Goal: Task Accomplishment & Management: Manage account settings

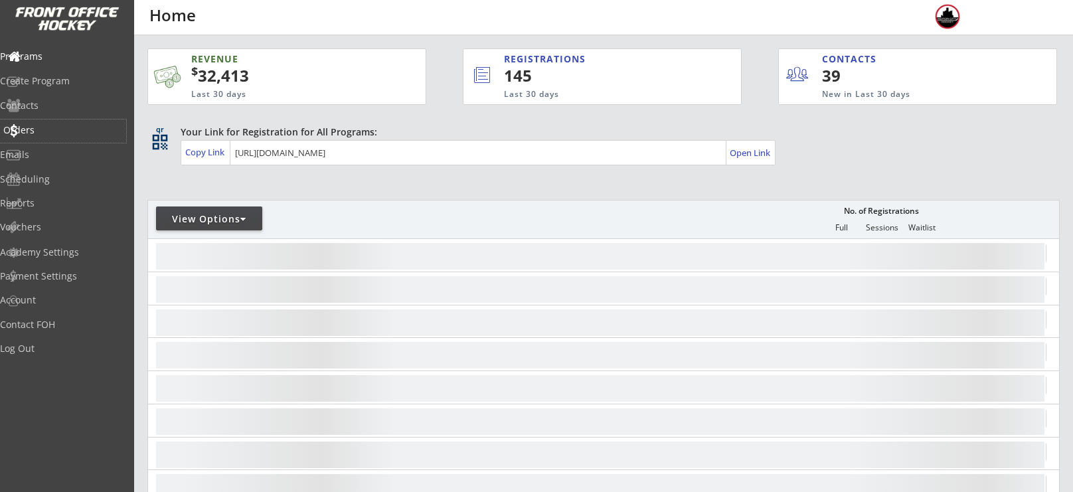
click at [52, 133] on div "Orders" at bounding box center [63, 130] width 120 height 9
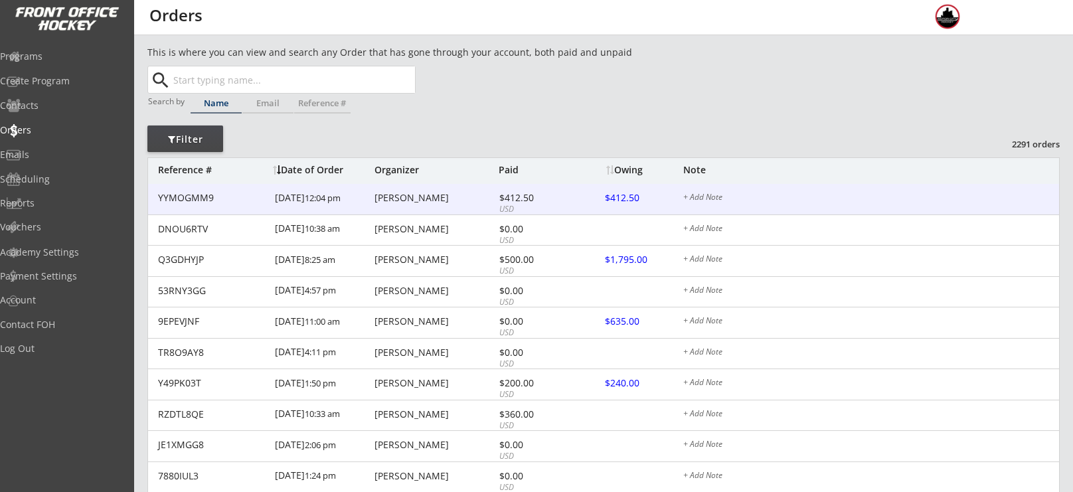
click at [388, 204] on div "YYMOGMM9 [DATE] 12:04 pm [PERSON_NAME] $412.50 USD $412.50 + Add Note" at bounding box center [603, 199] width 911 height 31
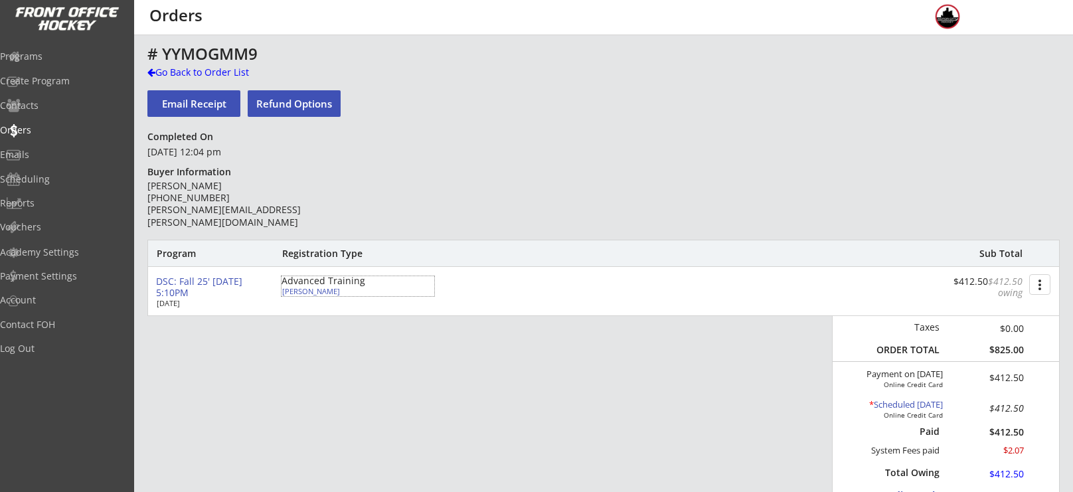
click at [325, 294] on div "[PERSON_NAME]" at bounding box center [356, 291] width 148 height 7
select select ""Adult S""
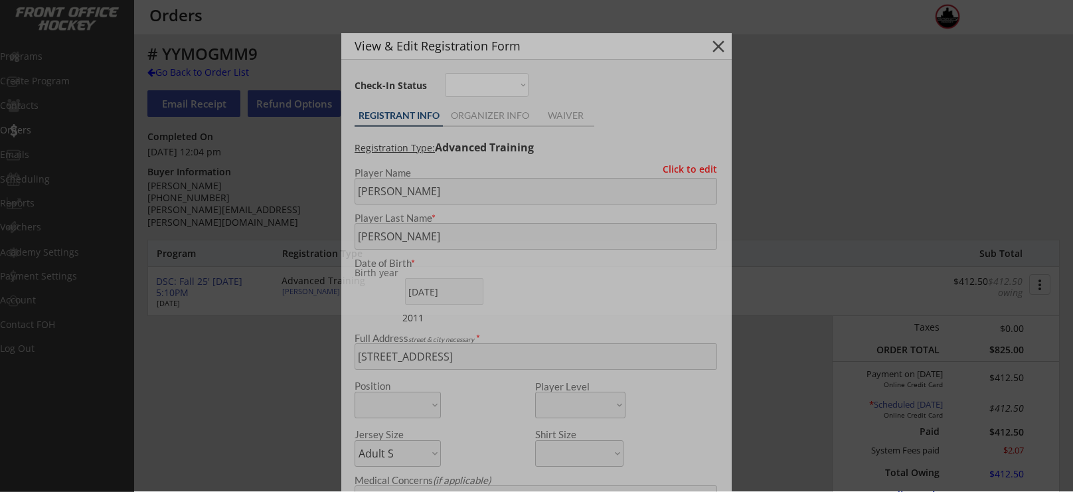
type input "2011"
type input "Rochester Vipers"
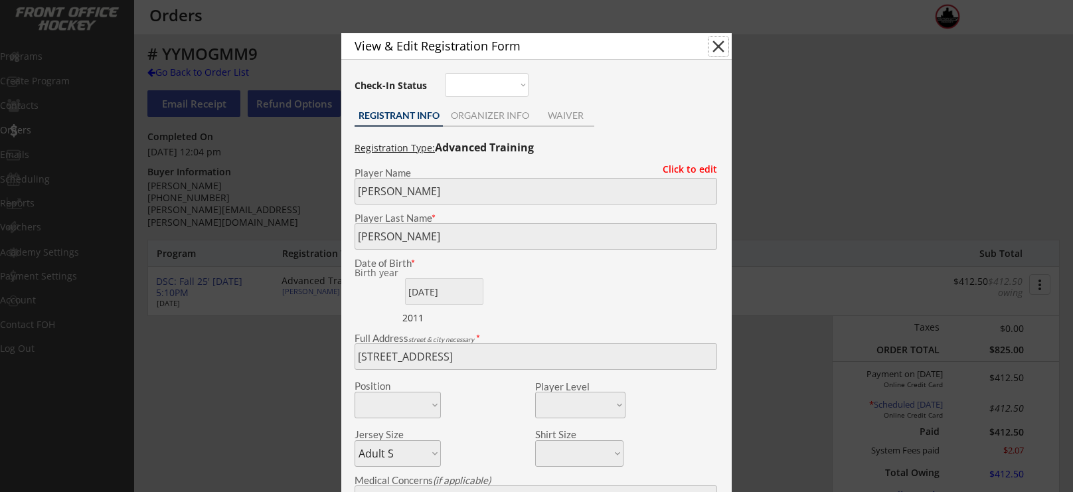
click at [715, 51] on button "close" at bounding box center [719, 47] width 20 height 20
select select ""PLACEHOLDER_1427118222253""
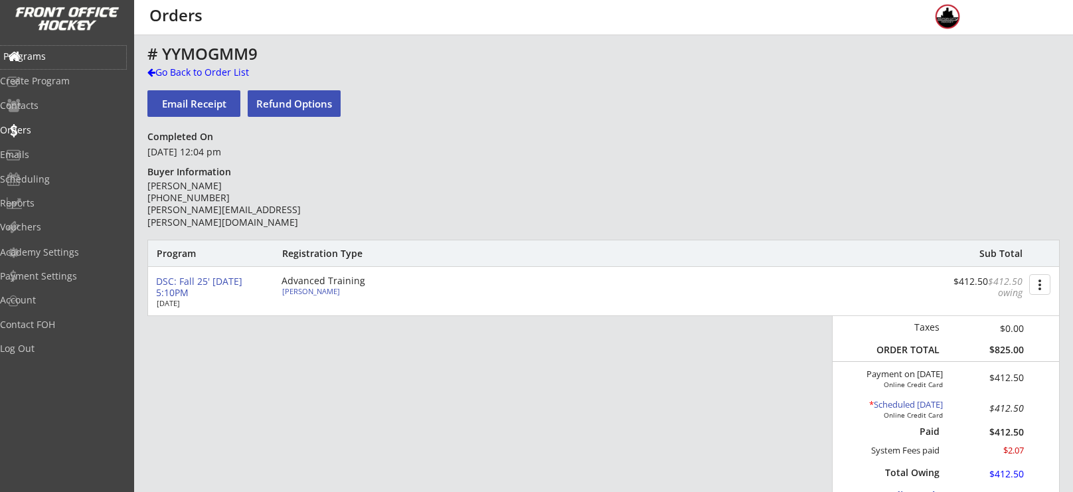
click at [52, 58] on div "Programs" at bounding box center [63, 56] width 120 height 9
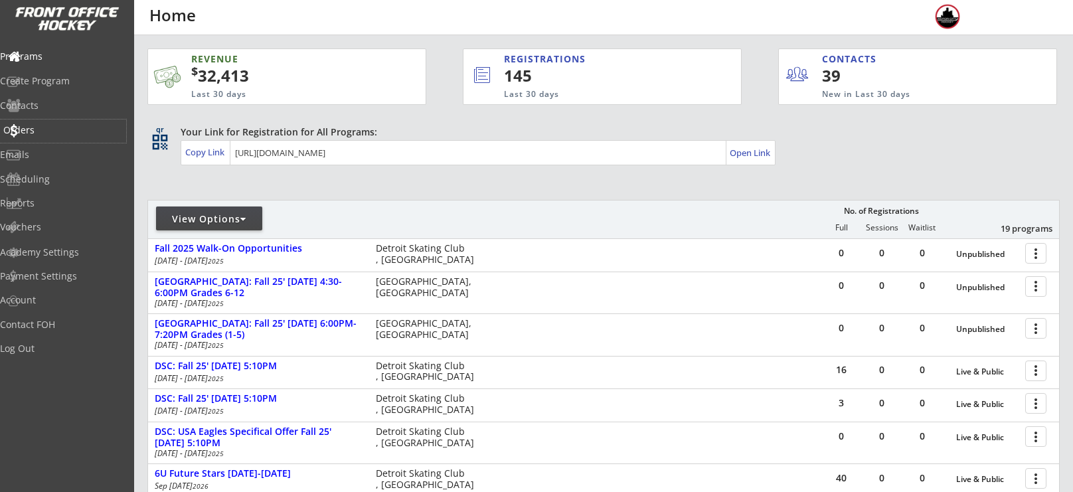
click at [49, 131] on div "Orders" at bounding box center [63, 130] width 120 height 9
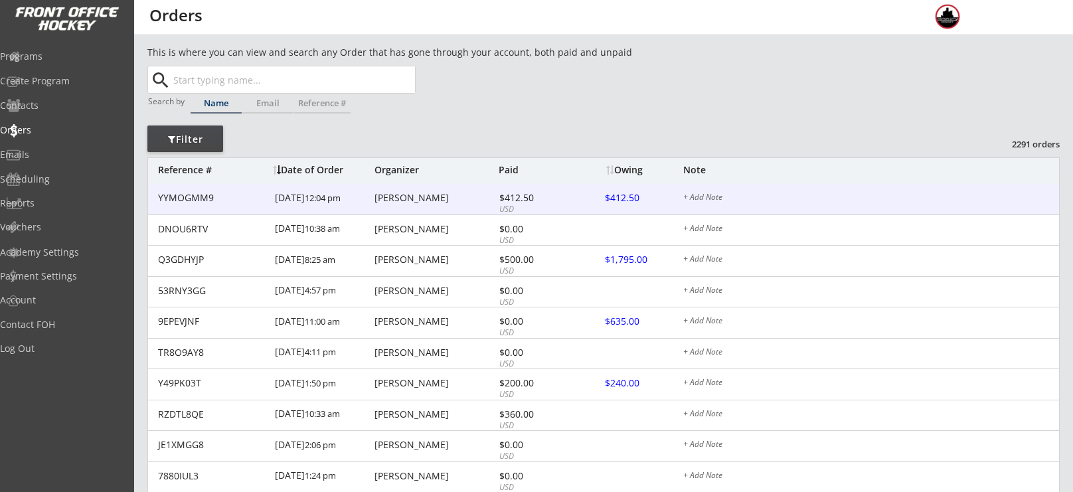
click at [407, 199] on div "[PERSON_NAME]" at bounding box center [435, 197] width 121 height 9
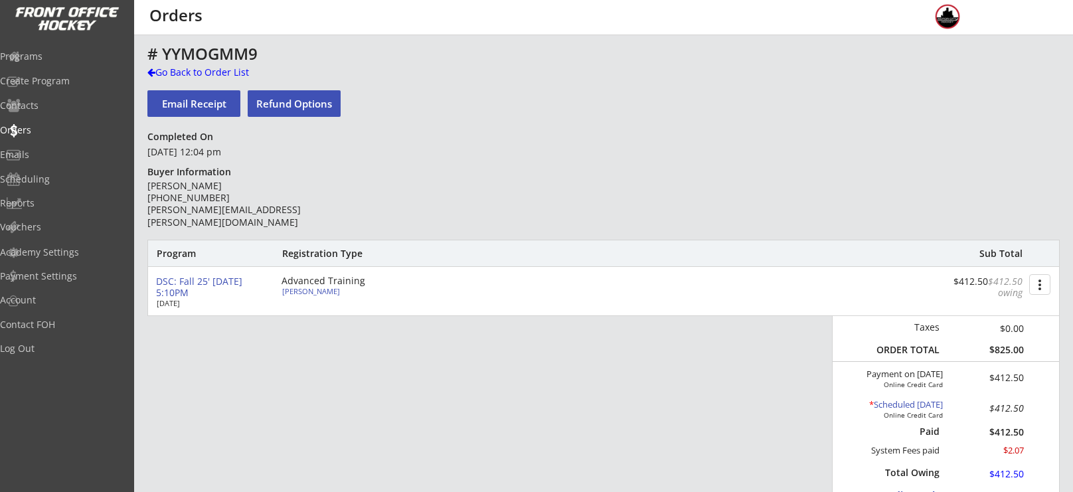
click at [76, 40] on div "Programs Create Program Contacts Orders Emails Scheduling Reports Vouchers Acad…" at bounding box center [67, 246] width 134 height 492
click at [55, 65] on div "Programs" at bounding box center [63, 57] width 126 height 23
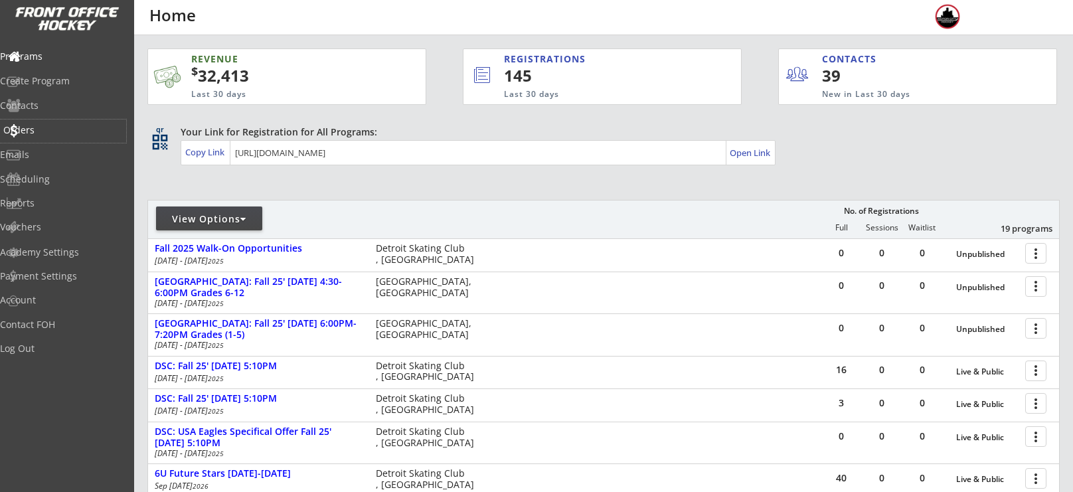
click at [60, 120] on div "Orders" at bounding box center [63, 131] width 126 height 23
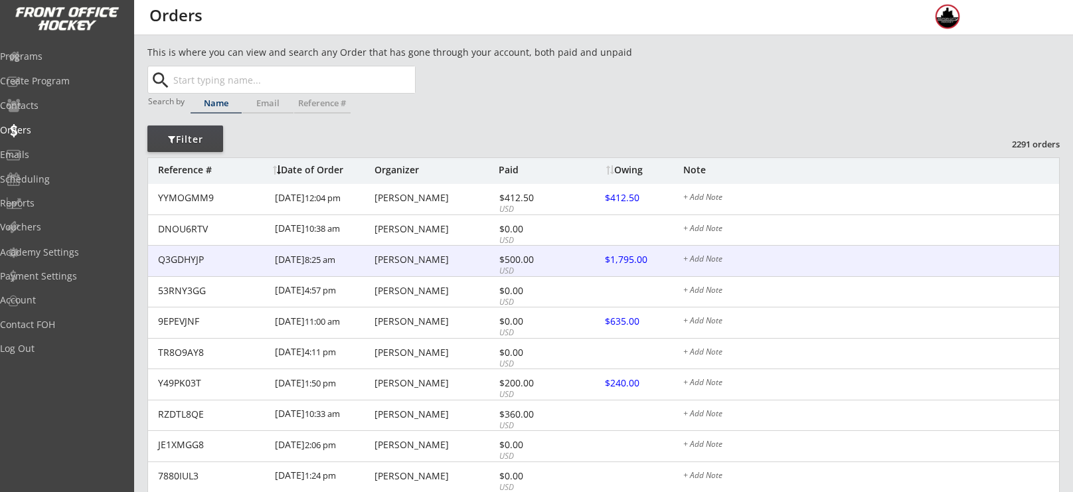
scroll to position [7, 0]
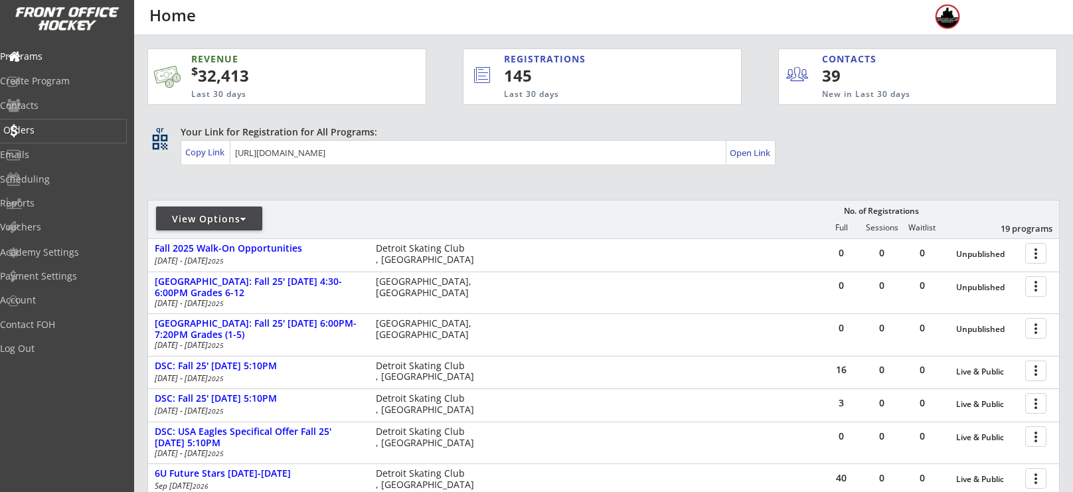
click at [26, 130] on div "Orders" at bounding box center [63, 130] width 120 height 9
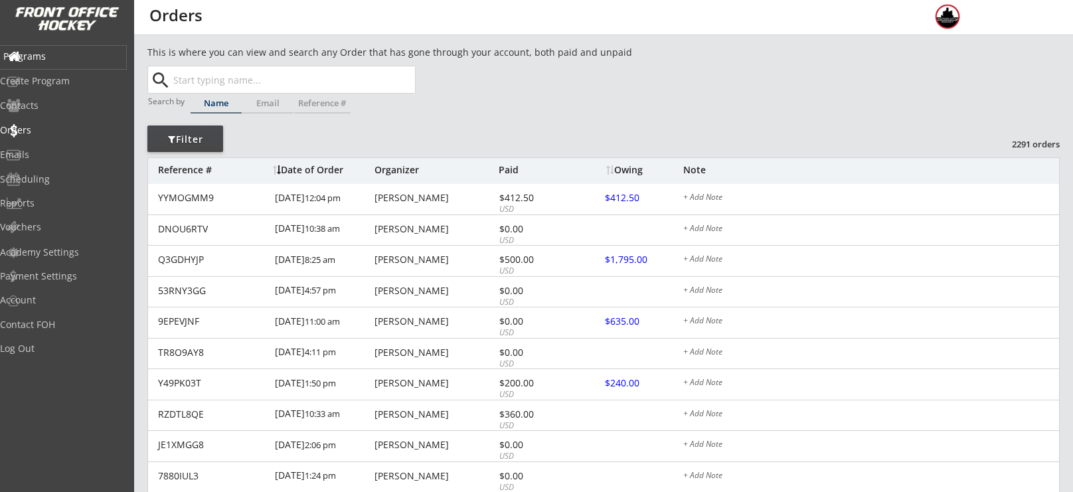
click at [39, 52] on div "Programs" at bounding box center [63, 56] width 120 height 9
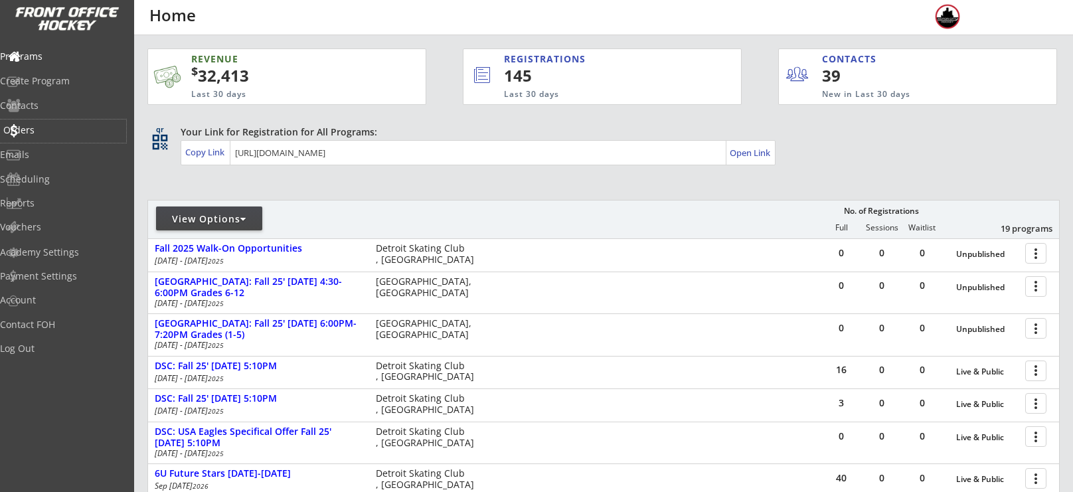
click at [37, 137] on div "Orders" at bounding box center [63, 131] width 126 height 23
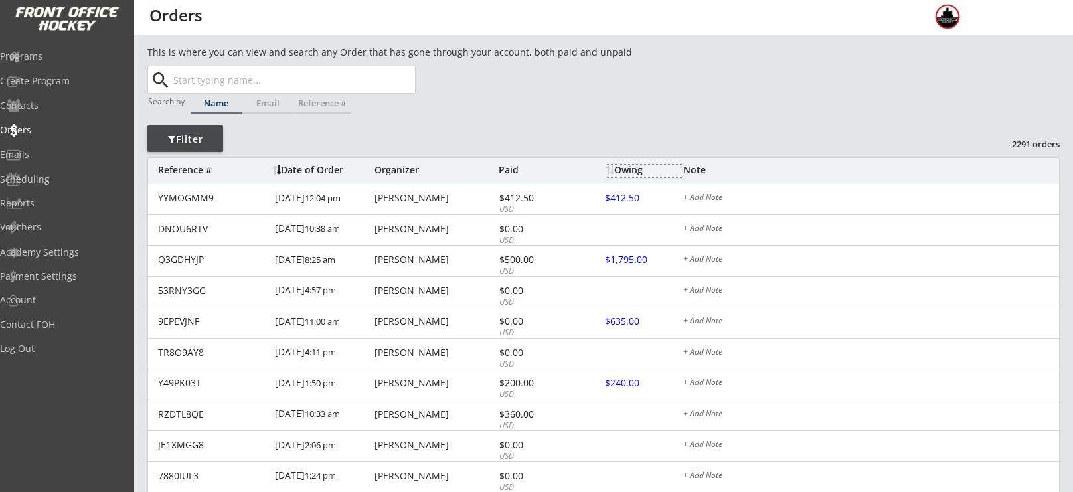
click at [621, 166] on div "Owing" at bounding box center [644, 169] width 76 height 9
click at [620, 165] on div "Owing" at bounding box center [644, 169] width 76 height 9
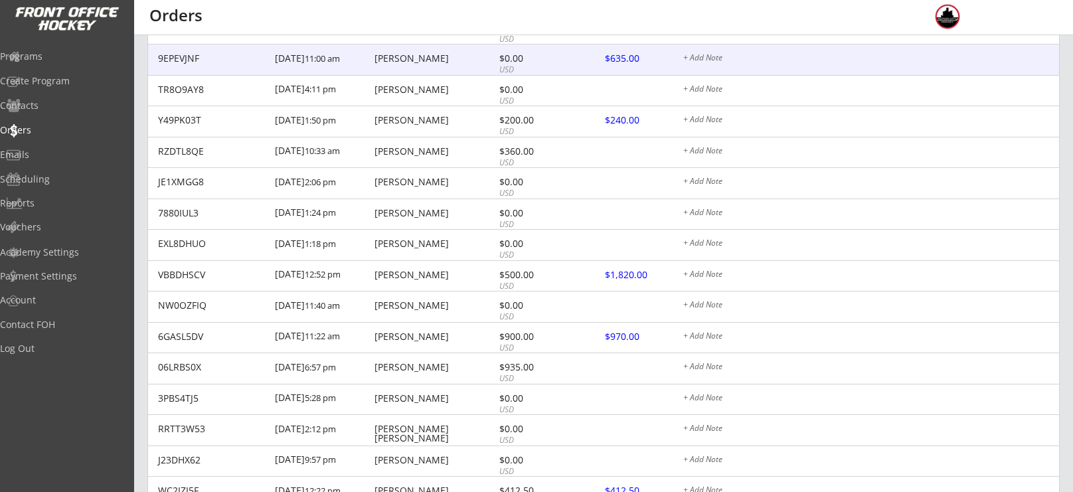
scroll to position [264, 0]
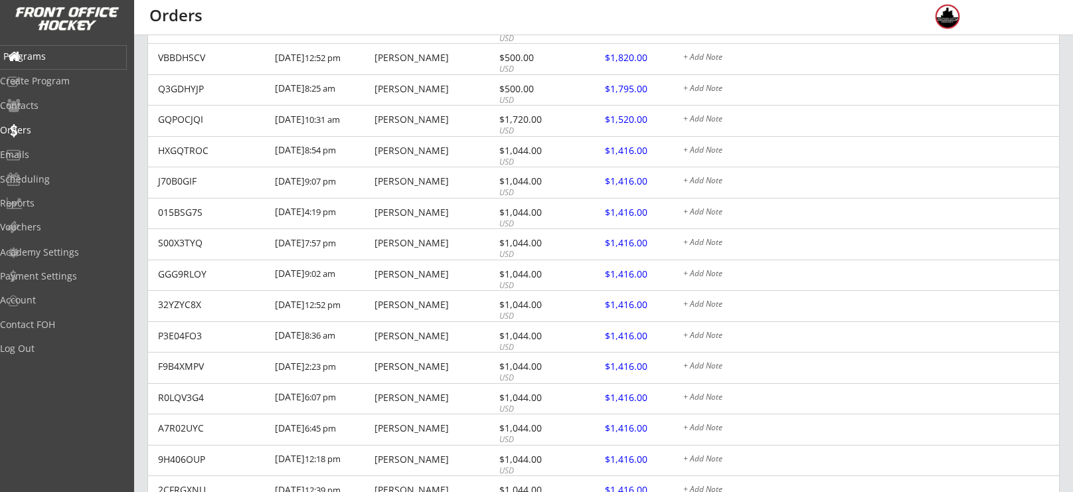
click at [64, 54] on div "Programs" at bounding box center [63, 56] width 120 height 9
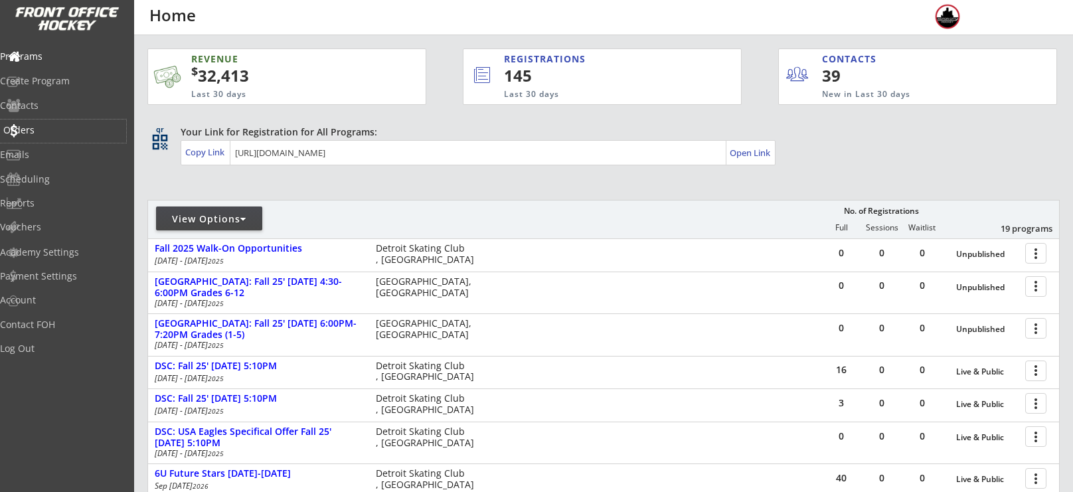
click at [35, 137] on div "Orders" at bounding box center [63, 131] width 126 height 23
